Goal: Information Seeking & Learning: Learn about a topic

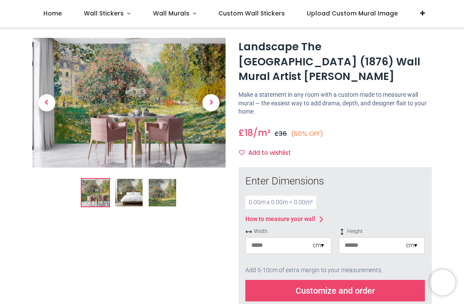
scroll to position [14, 0]
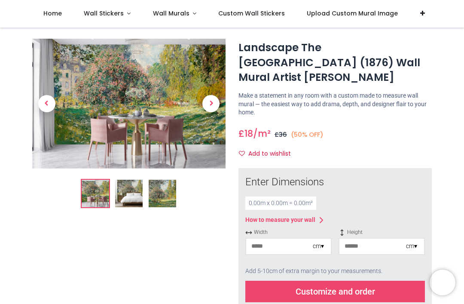
click at [133, 198] on img at bounding box center [129, 194] width 28 height 28
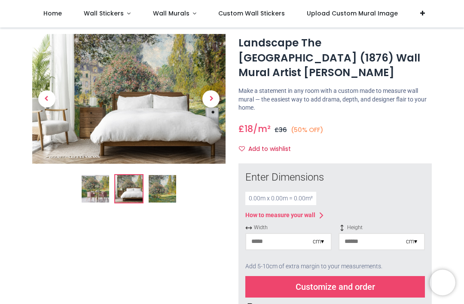
scroll to position [18, 0]
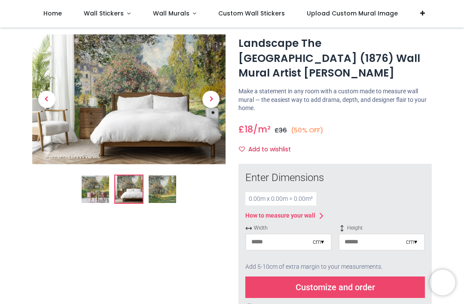
click at [166, 192] on img at bounding box center [163, 189] width 28 height 28
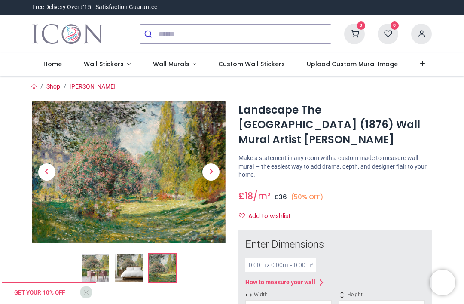
scroll to position [0, 0]
click at [191, 67] on link "Wall Murals" at bounding box center [175, 64] width 66 height 22
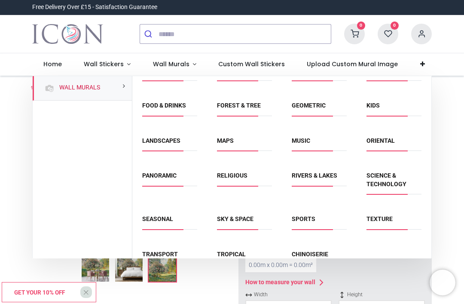
scroll to position [52, 0]
click at [325, 175] on link "Rivers & Lakes" at bounding box center [315, 175] width 46 height 7
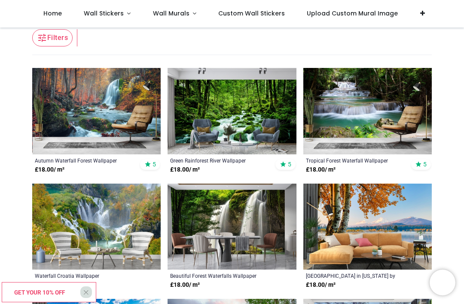
scroll to position [130, 0]
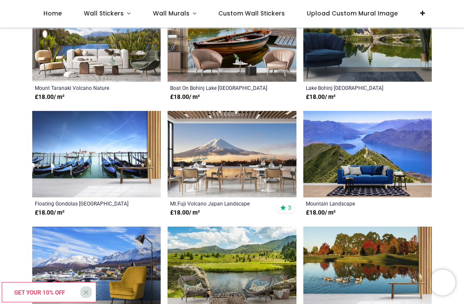
scroll to position [2160, 0]
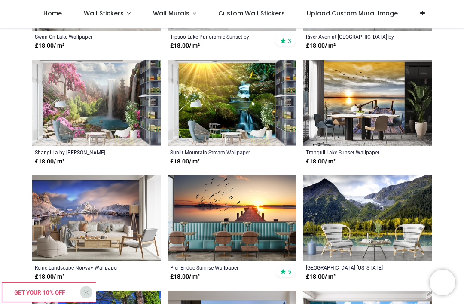
scroll to position [774, 0]
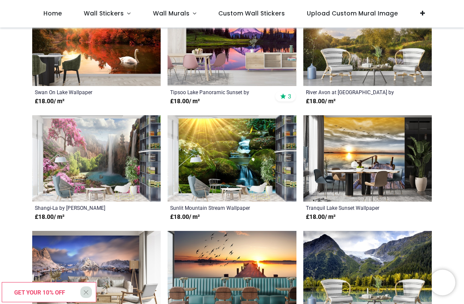
click at [268, 14] on span "Custom Wall Stickers" at bounding box center [251, 13] width 67 height 9
